Goal: Task Accomplishment & Management: Manage account settings

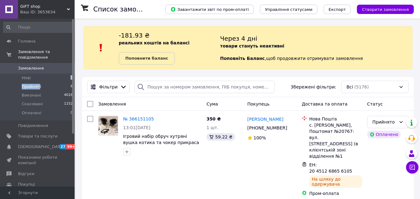
drag, startPoint x: 32, startPoint y: 75, endPoint x: 36, endPoint y: 82, distance: 8.1
click at [36, 82] on ul "Нові 0 Прийняті 6 Виконані 4018 Скасовані 1152 Оплачені 0" at bounding box center [38, 97] width 76 height 47
click at [36, 84] on span "Прийняті" at bounding box center [31, 87] width 19 height 6
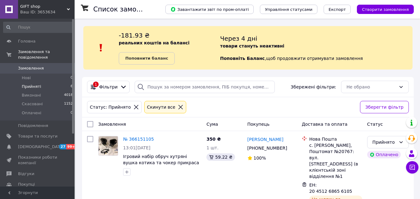
click at [412, 45] on div "Через 4 дні товари стануть неактивні Поповніть Баланс ,  щоб продовжити отримув…" at bounding box center [316, 48] width 192 height 34
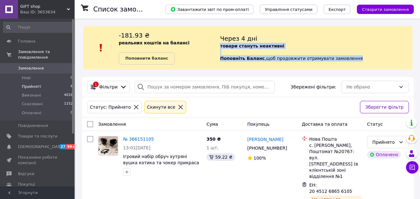
drag, startPoint x: 412, startPoint y: 45, endPoint x: 424, endPoint y: 42, distance: 12.9
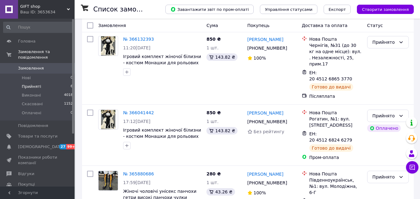
scroll to position [317, 0]
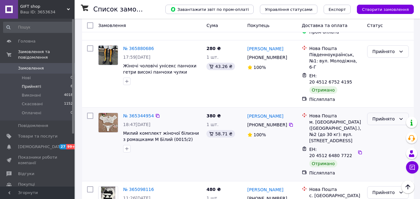
click at [396, 113] on div "Прийнято" at bounding box center [388, 119] width 42 height 12
click at [394, 82] on li "Виконано" at bounding box center [387, 82] width 41 height 11
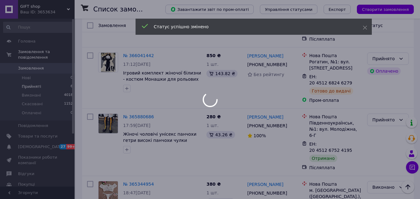
scroll to position [248, 0]
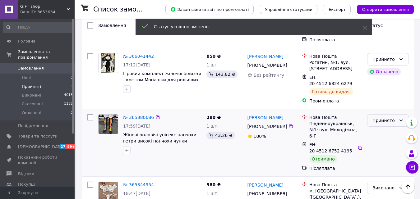
click at [385, 117] on div "Прийнято" at bounding box center [384, 120] width 24 height 7
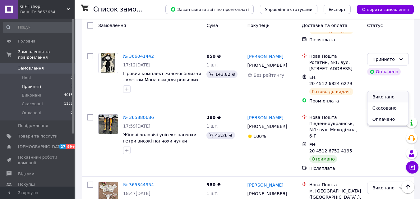
click at [380, 95] on li "Виконано" at bounding box center [387, 96] width 41 height 11
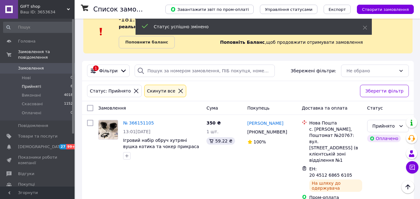
scroll to position [12, 0]
